Goal: Check status: Check status

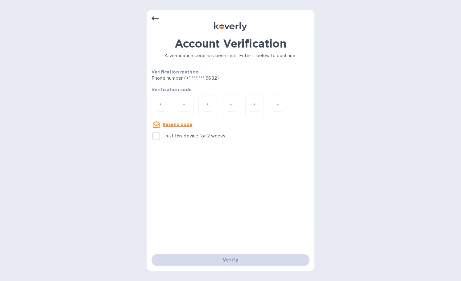
click at [172, 127] on p "Resend code" at bounding box center [178, 124] width 30 height 6
click at [156, 134] on input "Trust this device for 2 weeks" at bounding box center [156, 136] width 13 height 13
checkbox input "true"
click at [163, 111] on input "number" at bounding box center [161, 105] width 8 height 11
type input "9"
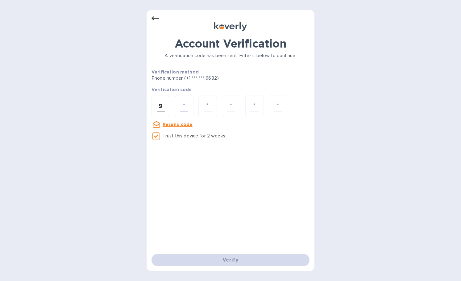
type input "6"
type input "4"
type input "7"
type input "5"
type input "6"
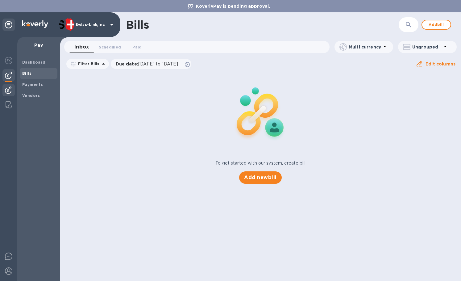
click at [10, 93] on img at bounding box center [8, 89] width 7 height 7
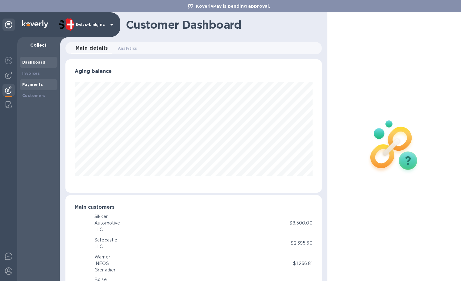
scroll to position [133, 254]
click at [24, 86] on b "Payments" at bounding box center [32, 84] width 21 height 5
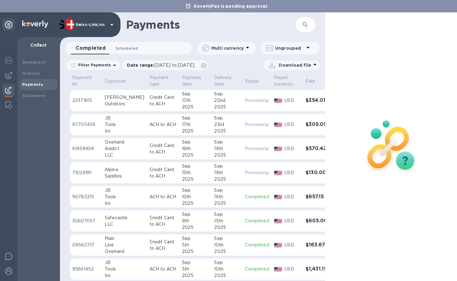
click at [128, 48] on span "Scheduled 0" at bounding box center [126, 48] width 22 height 6
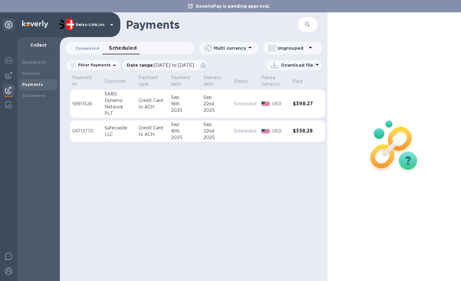
click at [91, 46] on span "Completed 0" at bounding box center [87, 48] width 23 height 6
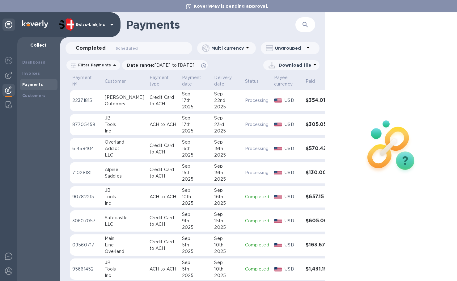
click at [122, 173] on div "Saddles" at bounding box center [125, 176] width 40 height 6
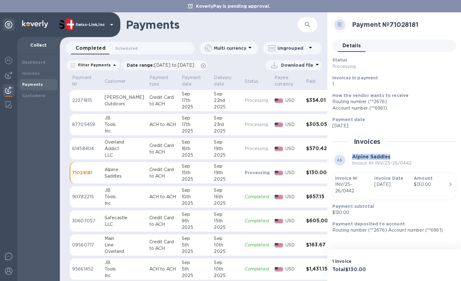
drag, startPoint x: 353, startPoint y: 157, endPoint x: 394, endPoint y: 155, distance: 41.4
click at [394, 155] on h3 "Alpine Saddles" at bounding box center [382, 157] width 60 height 6
copy b "Alpine Saddles"
drag, startPoint x: 375, startPoint y: 162, endPoint x: 411, endPoint y: 162, distance: 35.5
click at [411, 162] on p "Invoice № INV/25-26/0442" at bounding box center [382, 163] width 60 height 6
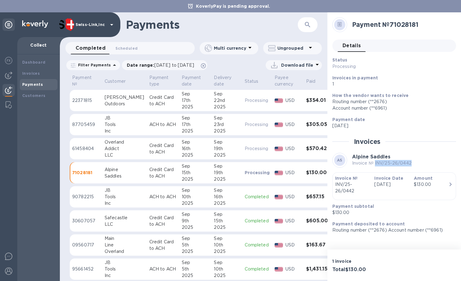
copy p "INV/25-26/0442"
click at [356, 266] on div "Total $130.00" at bounding box center [362, 270] width 62 height 8
click at [357, 267] on h3 "Total $130.00" at bounding box center [363, 270] width 60 height 6
copy h3 "130.00"
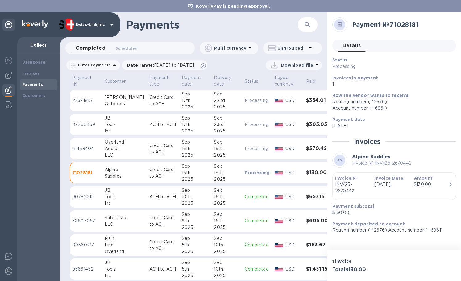
click at [405, 27] on h2 "Payment № 71028181" at bounding box center [401, 25] width 99 height 8
copy h2 "71028181"
click at [130, 145] on div "Overland" at bounding box center [125, 142] width 40 height 6
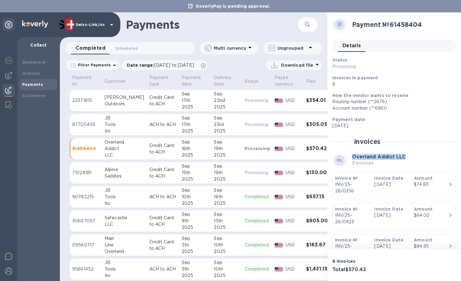
drag, startPoint x: 353, startPoint y: 156, endPoint x: 434, endPoint y: 157, distance: 80.9
click at [434, 157] on div "OL Overland Addict LLC 8 invoices" at bounding box center [395, 160] width 124 height 15
copy b "Overland Addict LLC"
click at [361, 160] on p "8 invoices" at bounding box center [379, 163] width 54 height 6
drag, startPoint x: 352, startPoint y: 163, endPoint x: 377, endPoint y: 163, distance: 24.4
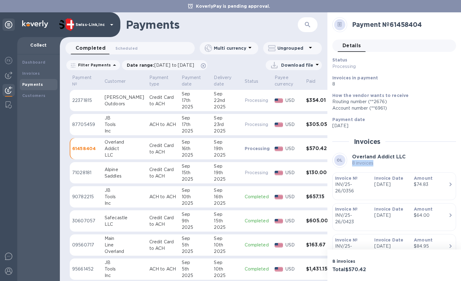
click at [377, 163] on p "8 invoices" at bounding box center [379, 163] width 54 height 6
copy p "8 invoices"
click at [360, 269] on h3 "Total $570.42" at bounding box center [363, 270] width 60 height 6
copy h3 "570.42"
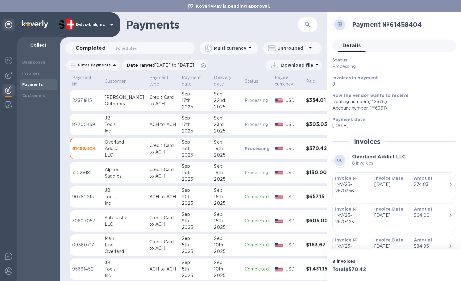
click at [406, 26] on h2 "Payment № 61458404" at bounding box center [401, 25] width 99 height 8
copy h2 "61458404"
click at [149, 125] on p "ACH to ACH" at bounding box center [162, 124] width 27 height 6
drag, startPoint x: 353, startPoint y: 156, endPoint x: 383, endPoint y: 158, distance: 30.4
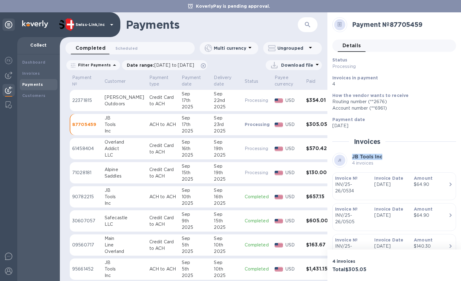
click at [383, 158] on div "JI JB Tools Inc 4 invoices" at bounding box center [395, 160] width 124 height 15
copy b "JB Tools Inc"
drag, startPoint x: 362, startPoint y: 166, endPoint x: 356, endPoint y: 164, distance: 5.5
click at [362, 166] on p "4 invoices" at bounding box center [367, 163] width 30 height 6
drag, startPoint x: 353, startPoint y: 163, endPoint x: 380, endPoint y: 164, distance: 26.9
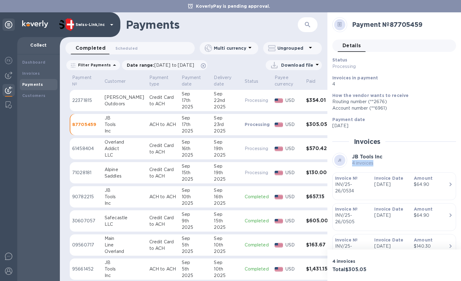
click at [380, 164] on p "4 invoices" at bounding box center [367, 163] width 30 height 6
copy p "4 invoices"
click at [359, 270] on h3 "Total $305.05" at bounding box center [363, 270] width 60 height 6
click at [415, 24] on h2 "Payment № 87705459" at bounding box center [401, 25] width 99 height 8
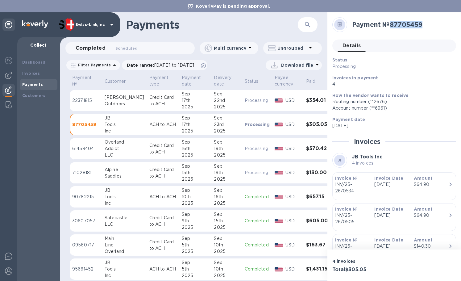
click at [415, 24] on h2 "Payment № 87705459" at bounding box center [401, 25] width 99 height 8
click at [116, 95] on div "[PERSON_NAME]" at bounding box center [125, 97] width 40 height 6
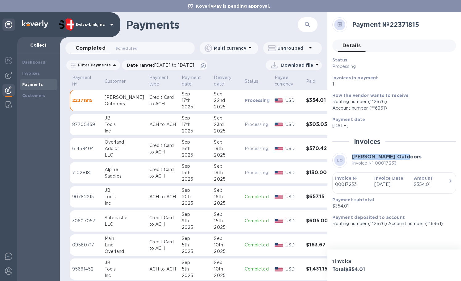
drag, startPoint x: 353, startPoint y: 156, endPoint x: 410, endPoint y: 158, distance: 56.8
click at [410, 158] on div "[PERSON_NAME] Outdoors Invoice № 00017233" at bounding box center [395, 160] width 124 height 15
click at [385, 163] on p "Invoice № 00017233" at bounding box center [386, 163] width 69 height 6
click at [359, 269] on h3 "Total $354.01" at bounding box center [363, 270] width 60 height 6
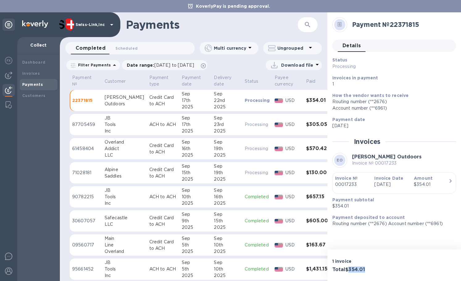
click at [359, 269] on h3 "Total $354.01" at bounding box center [363, 270] width 60 height 6
click at [402, 25] on h2 "Payment № 22371815" at bounding box center [401, 25] width 99 height 8
